Goal: Communication & Community: Answer question/provide support

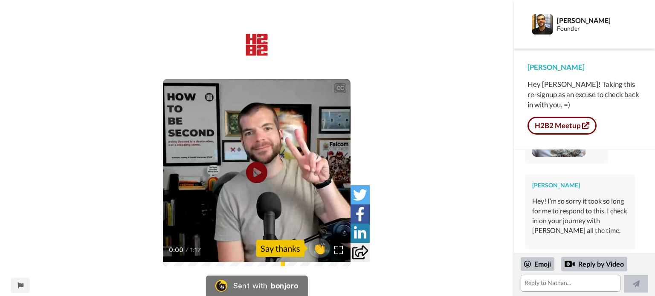
scroll to position [136, 0]
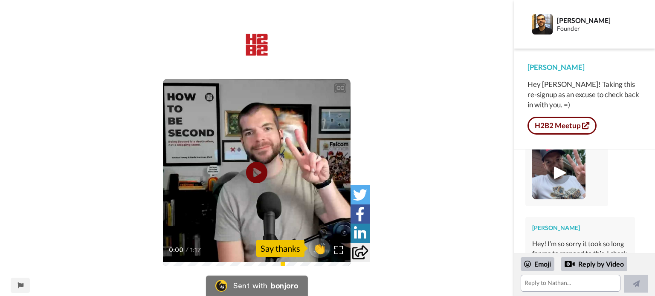
click at [557, 173] on img at bounding box center [558, 172] width 23 height 23
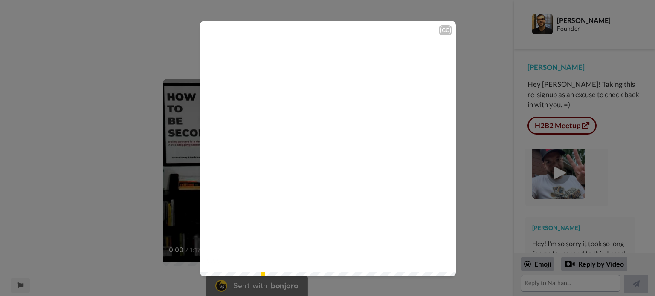
click at [331, 154] on icon at bounding box center [328, 148] width 23 height 23
click at [474, 132] on div "CC Play/Pause 3:28 / 3:28" at bounding box center [327, 148] width 655 height 296
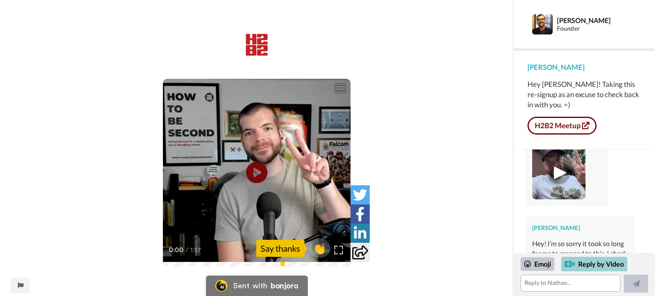
click at [587, 267] on div "Reply by Video" at bounding box center [594, 264] width 66 height 14
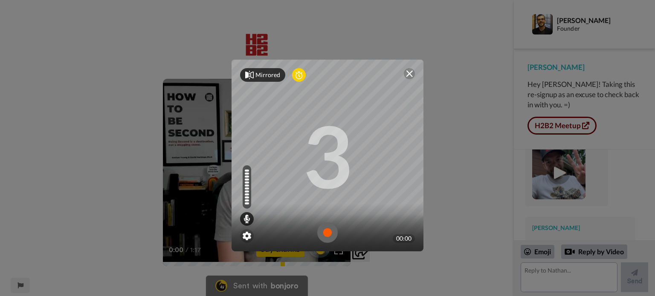
click at [258, 72] on div "Mirrored" at bounding box center [267, 75] width 25 height 9
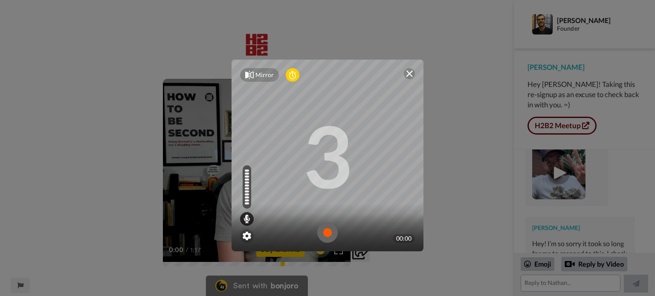
click at [257, 71] on div "Mirror" at bounding box center [264, 75] width 18 height 9
click at [326, 232] on img at bounding box center [327, 232] width 20 height 20
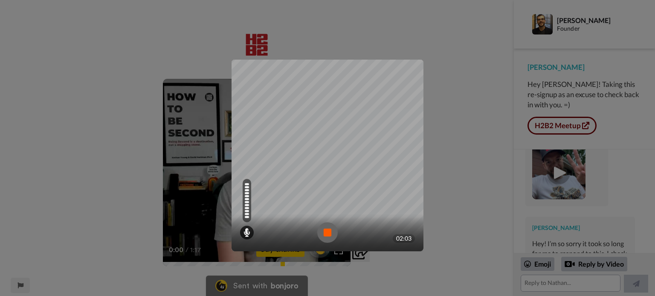
click at [326, 228] on img at bounding box center [327, 232] width 20 height 20
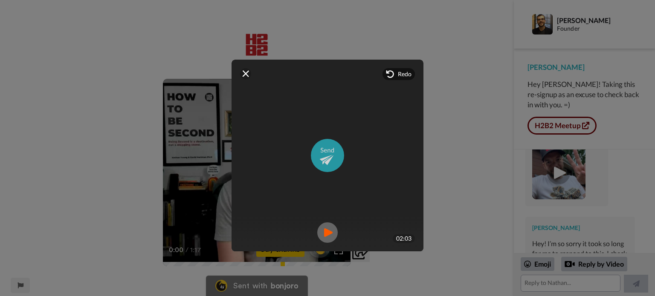
click at [316, 155] on img at bounding box center [327, 155] width 33 height 33
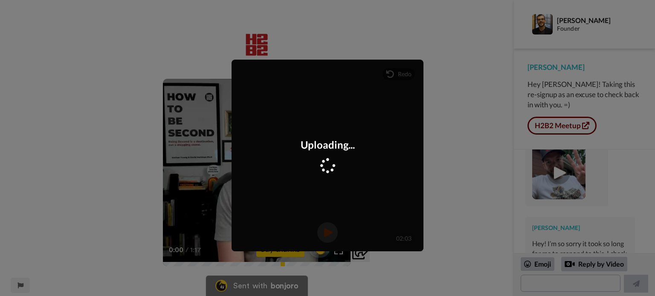
scroll to position [272, 0]
